Goal: Task Accomplishment & Management: Use online tool/utility

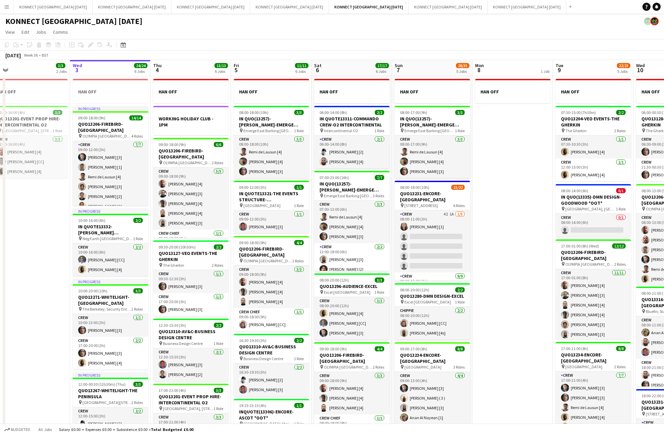
click at [447, 248] on app-card-role "Crew 4I 1A 1/5 08:00-11:00 (3h) Sofia Lewkowicz [1] single-neutral-actions sing…" at bounding box center [432, 241] width 75 height 62
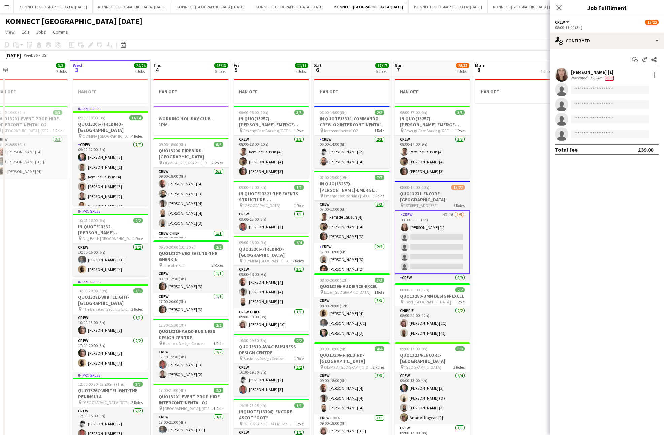
click at [435, 187] on div "08:00-18:00 (10h) 15/22" at bounding box center [432, 187] width 75 height 5
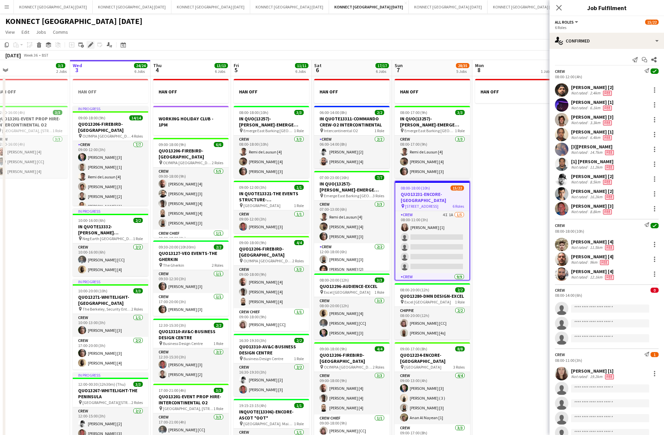
click at [87, 46] on div "Edit" at bounding box center [91, 45] width 8 height 8
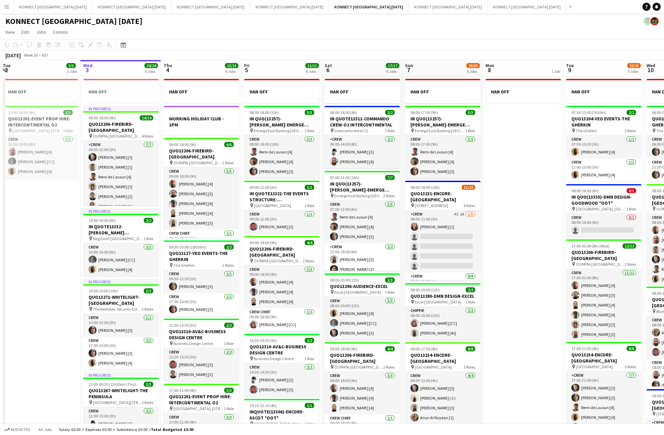
click at [525, 210] on app-date-cell "HAN OFF" at bounding box center [523, 319] width 81 height 486
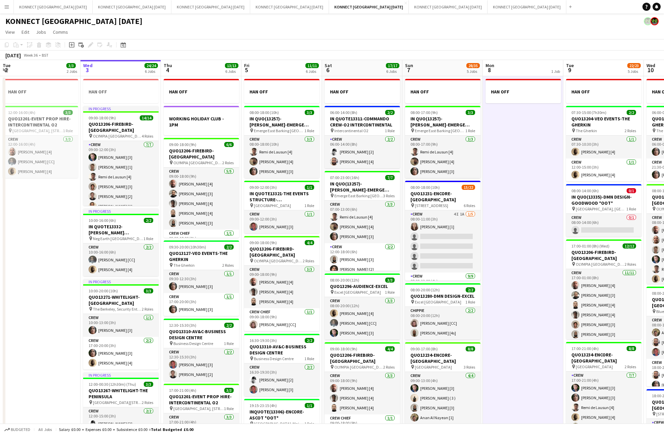
click at [525, 210] on app-date-cell "HAN OFF" at bounding box center [523, 319] width 81 height 486
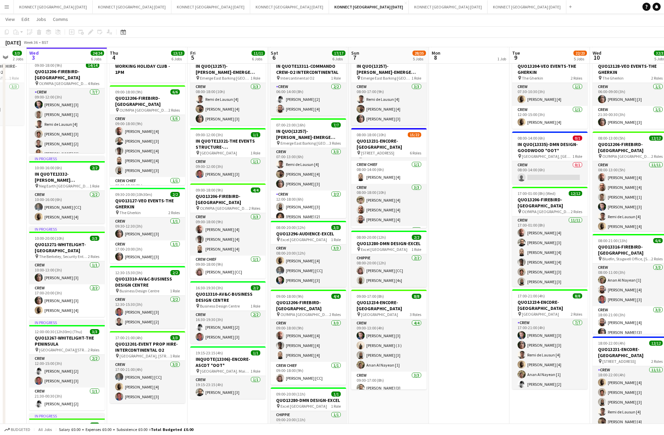
scroll to position [225, 0]
